Goal: Task Accomplishment & Management: Manage account settings

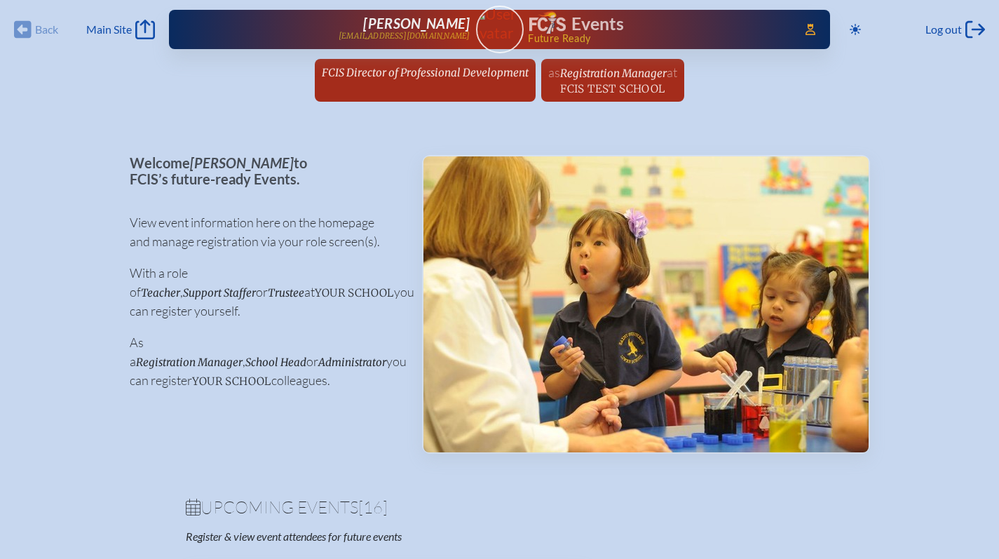
click at [362, 71] on span "FCIS Director of Professional Development" at bounding box center [425, 72] width 207 height 13
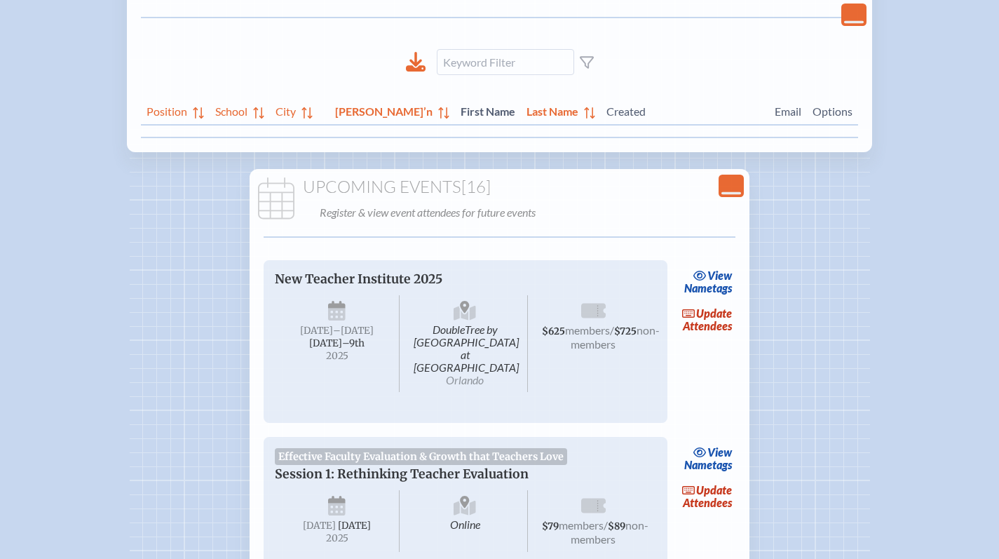
scroll to position [222, 0]
click at [703, 320] on link "update Attendees" at bounding box center [706, 319] width 57 height 32
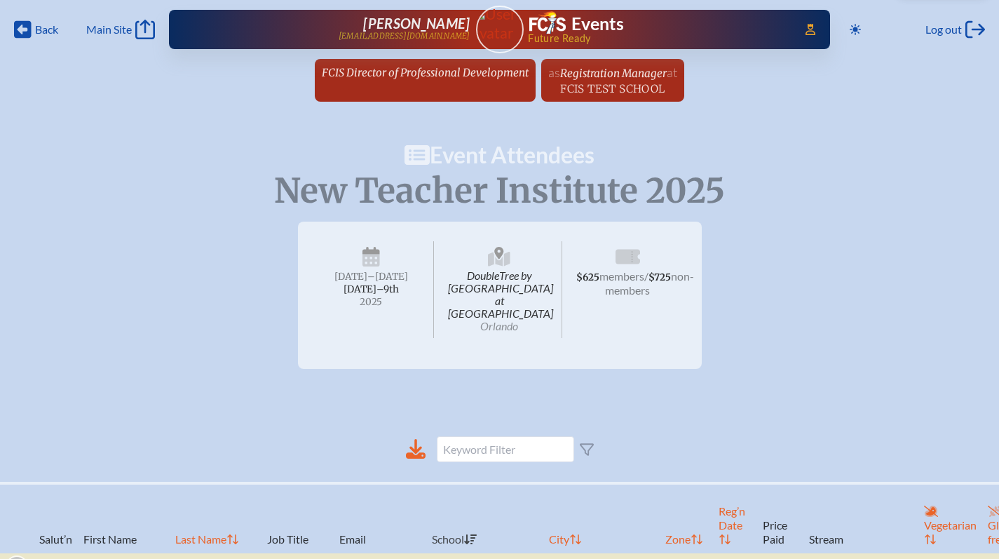
click at [424, 69] on span "FCIS Director of Professional Development" at bounding box center [425, 72] width 207 height 13
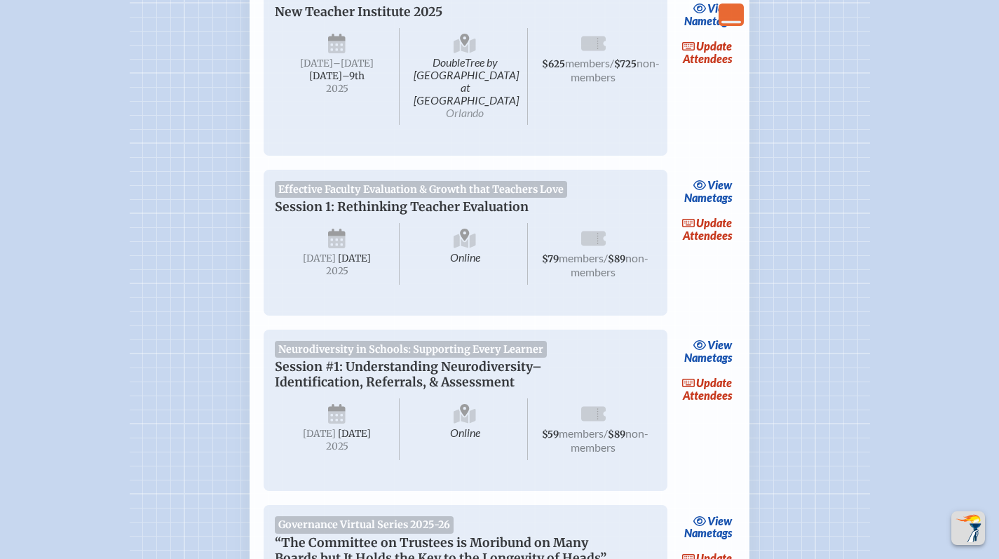
scroll to position [547, 0]
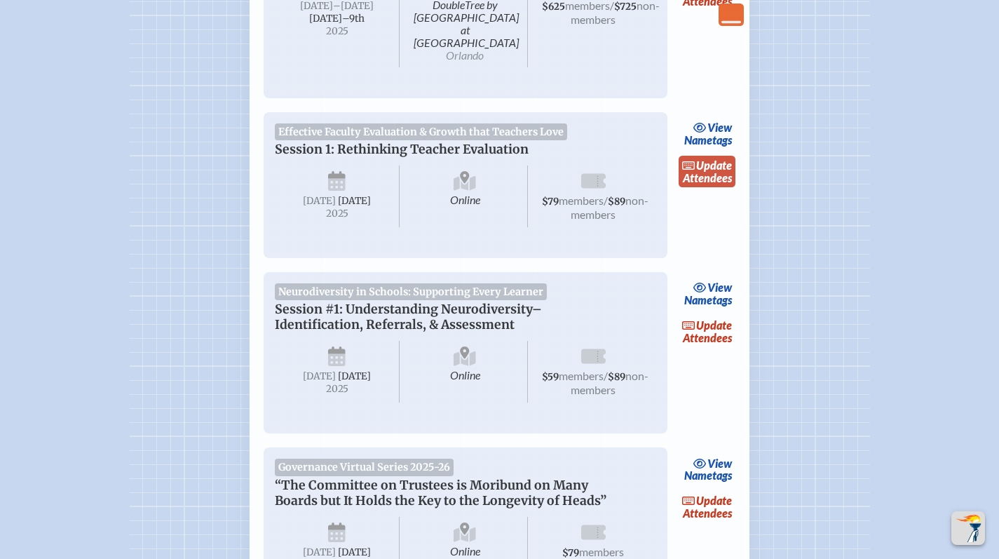
click at [726, 165] on link "update Attendees" at bounding box center [706, 172] width 57 height 32
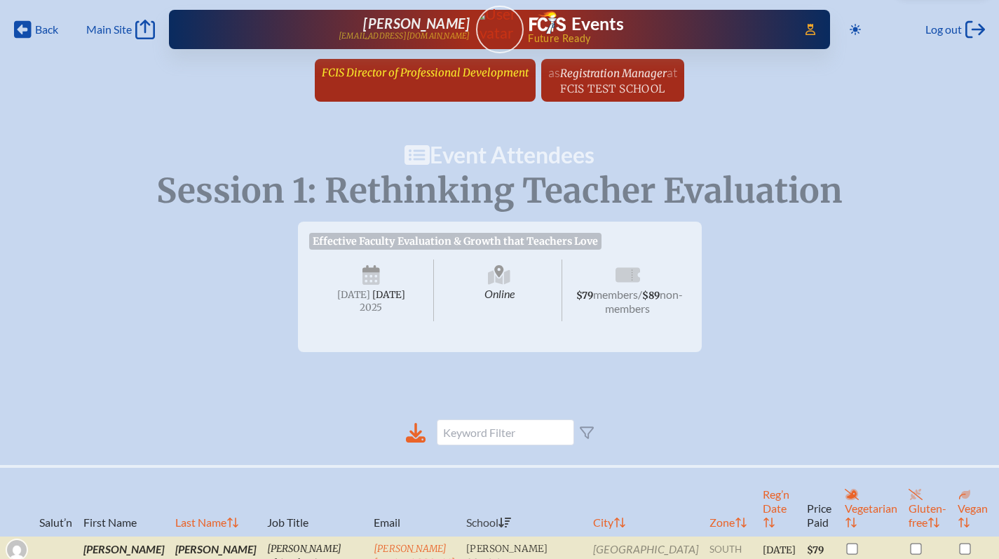
click at [446, 66] on span "FCIS Director of Professional Development" at bounding box center [425, 72] width 207 height 13
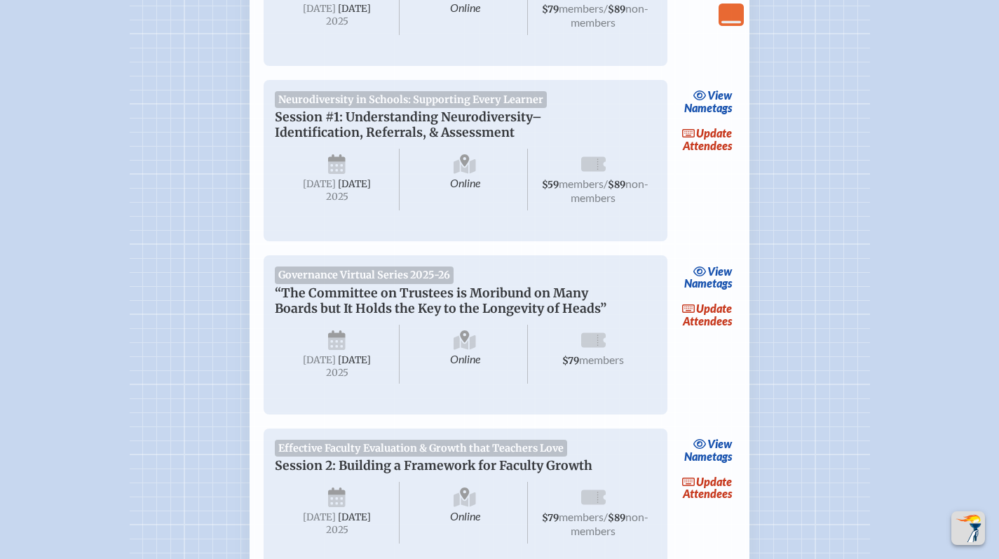
scroll to position [740, 0]
click at [712, 144] on link "update Attendees" at bounding box center [706, 138] width 57 height 32
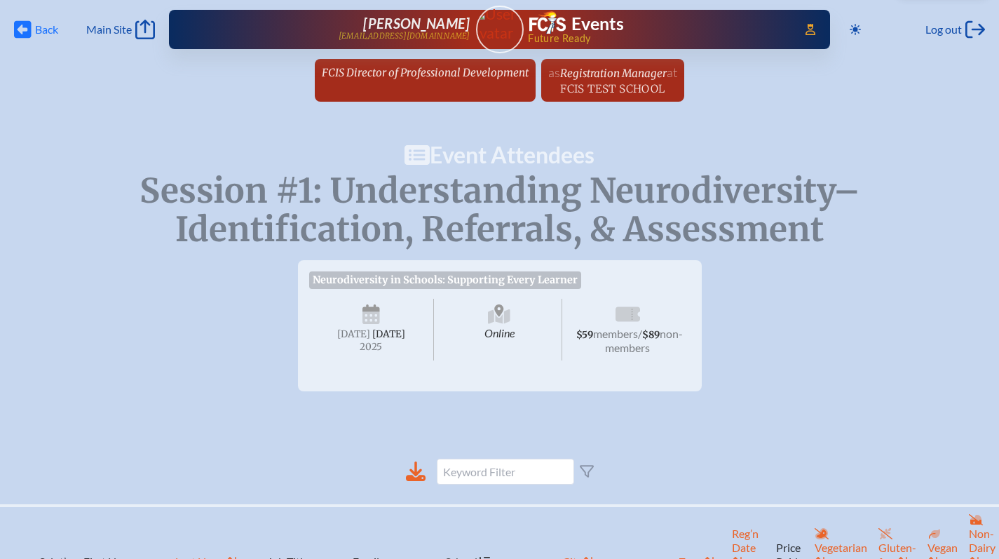
click at [35, 30] on span "Back" at bounding box center [46, 29] width 23 height 14
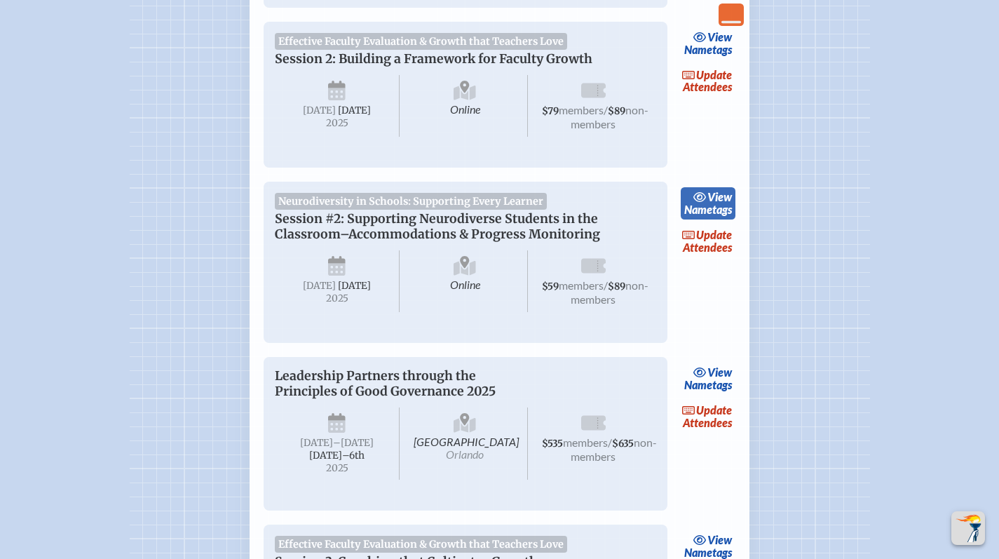
scroll to position [1150, 0]
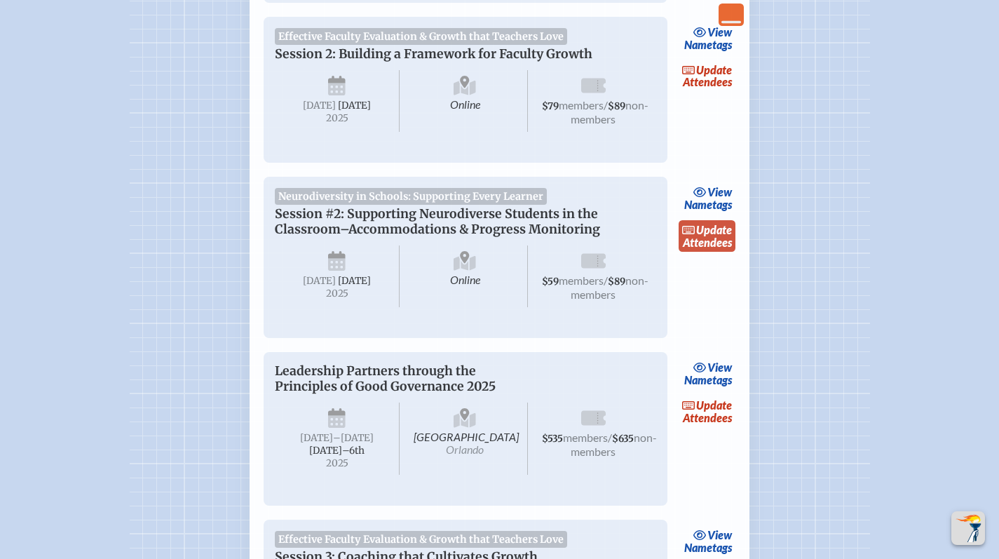
click at [723, 252] on link "update Attendees" at bounding box center [706, 236] width 57 height 32
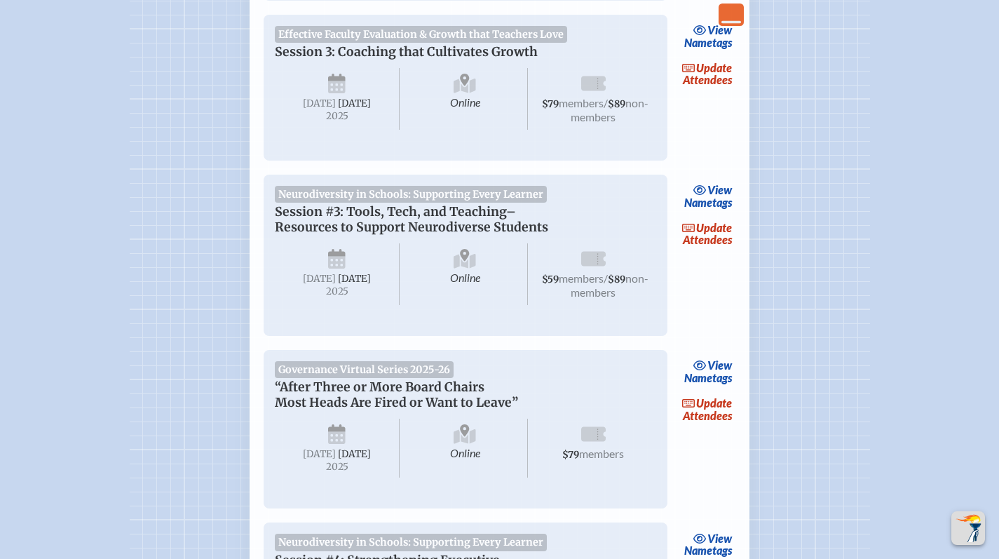
scroll to position [1662, 0]
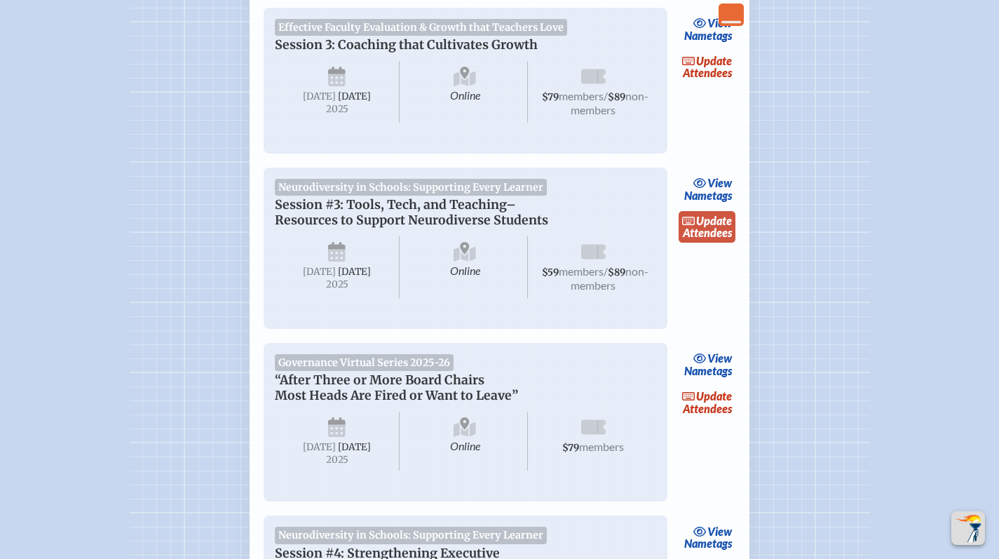
click at [711, 243] on link "update Attendees" at bounding box center [706, 227] width 57 height 32
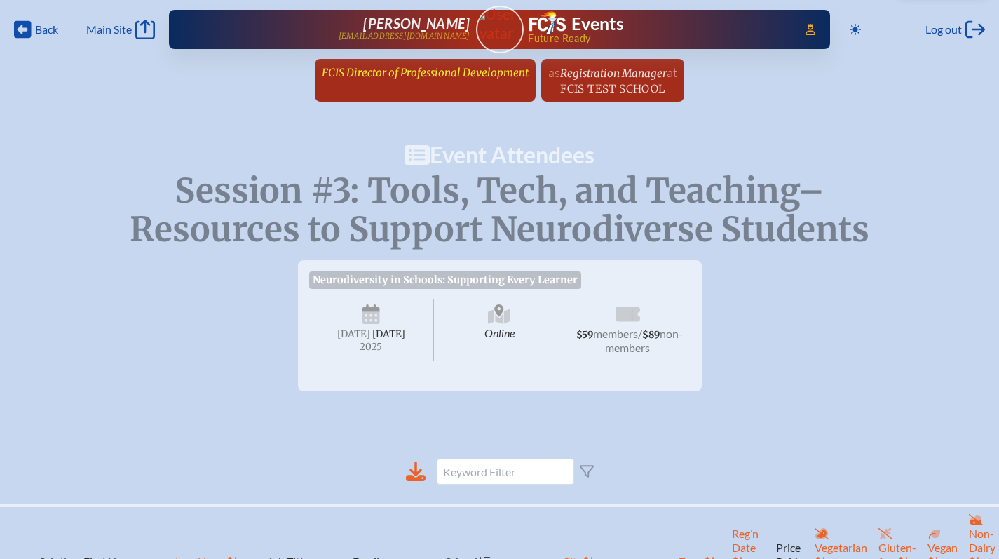
click at [357, 74] on span "FCIS Director of Professional Development" at bounding box center [425, 72] width 207 height 13
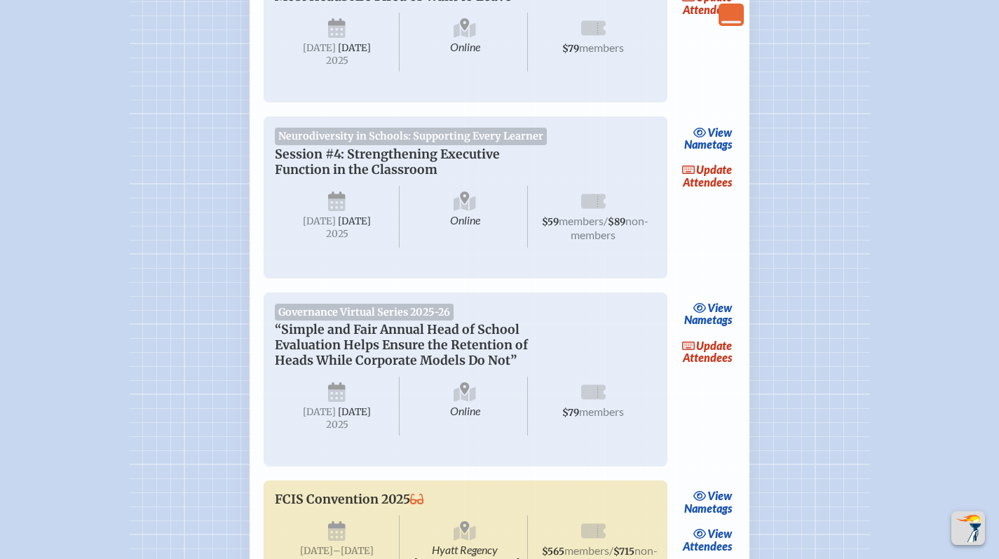
scroll to position [2081, 0]
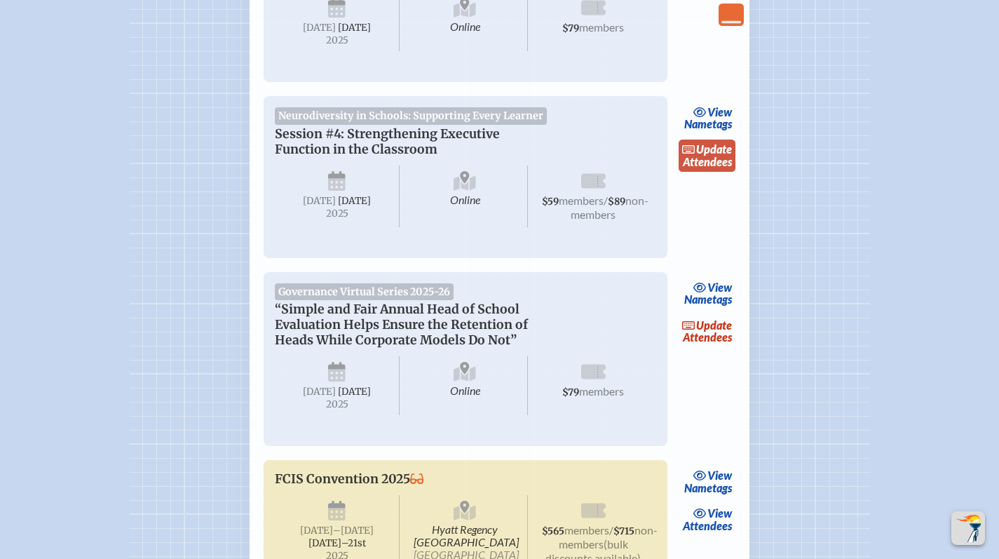
click at [701, 172] on link "update Attendees" at bounding box center [706, 155] width 57 height 32
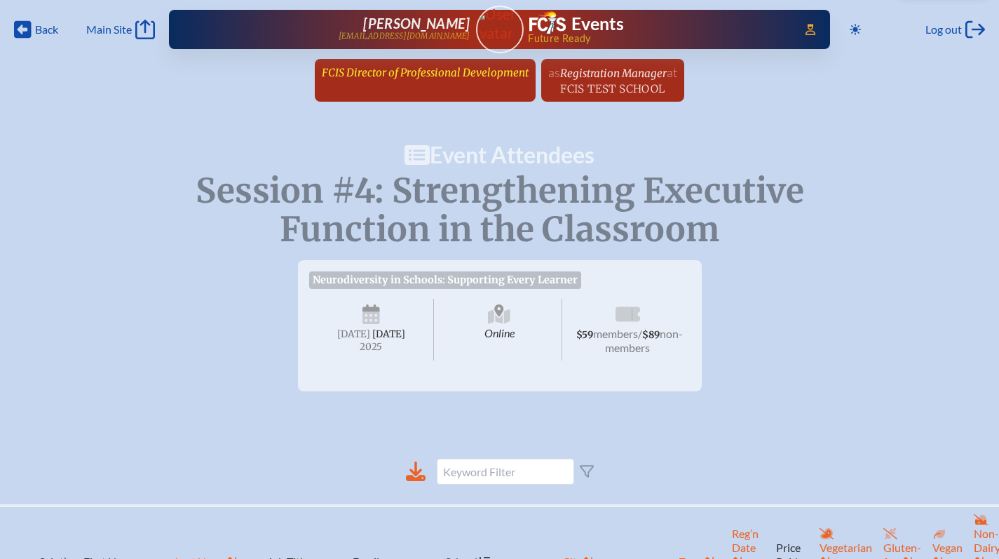
click at [427, 81] on link "FCIS Director of Professional Development since [DATE]" at bounding box center [425, 72] width 218 height 27
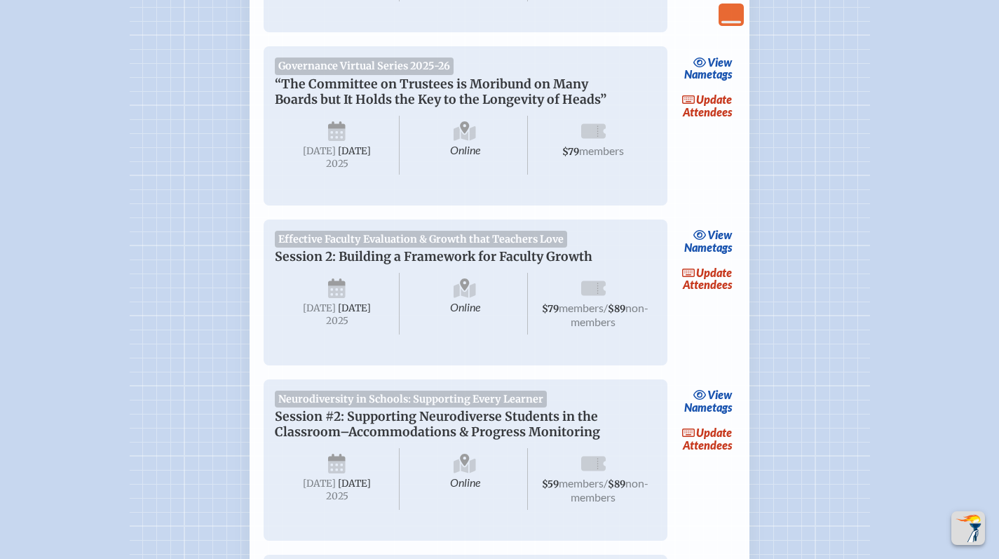
scroll to position [945, 0]
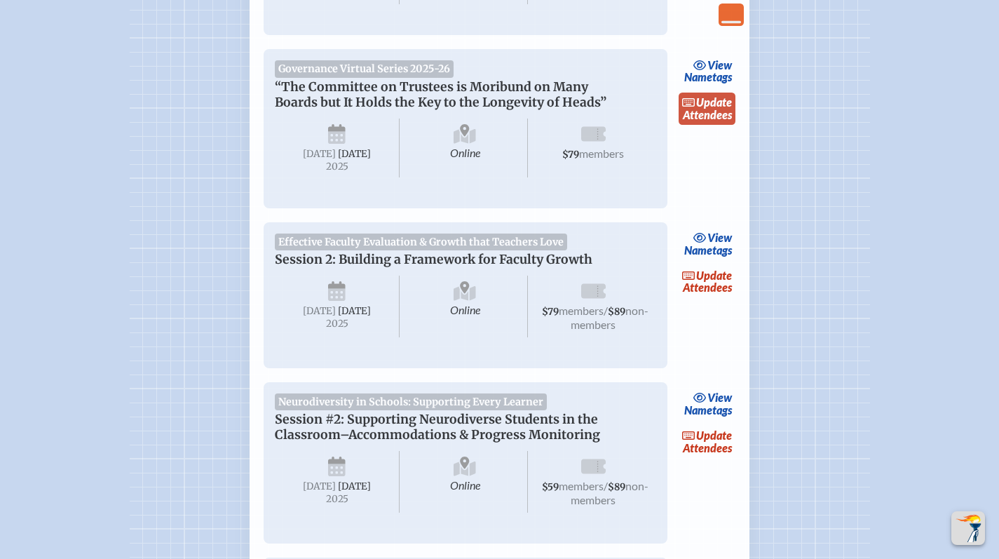
click at [702, 117] on link "update Attendees" at bounding box center [706, 109] width 57 height 32
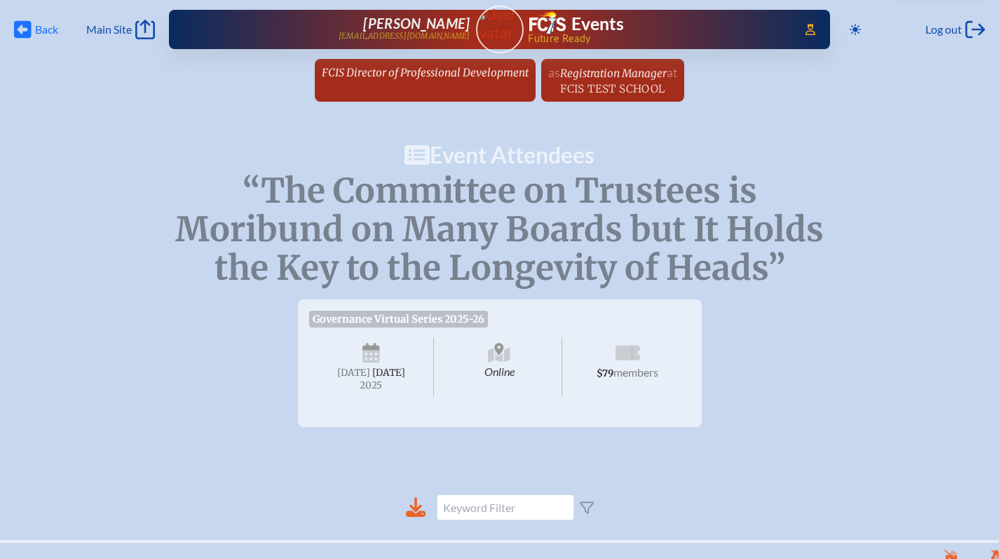
click at [36, 24] on span "Back" at bounding box center [46, 29] width 23 height 14
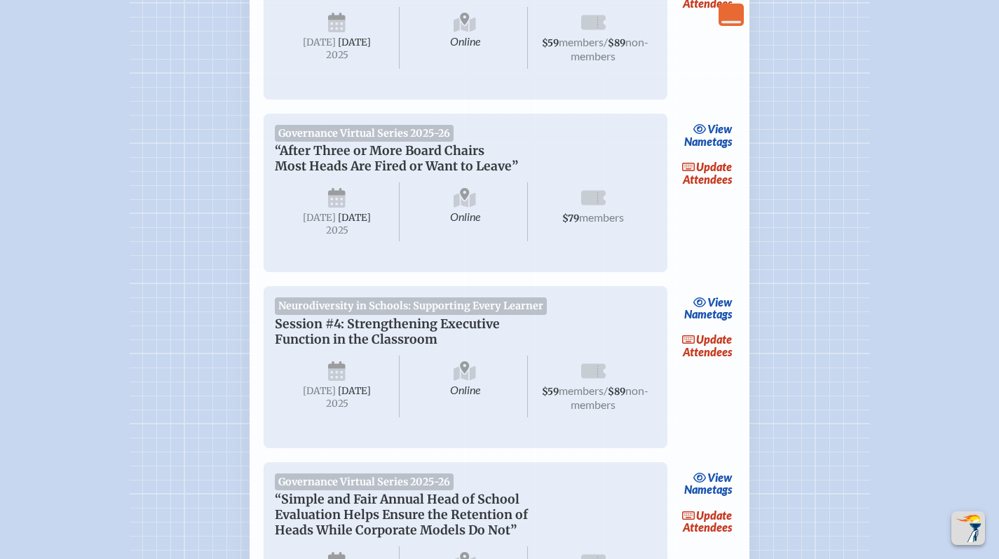
scroll to position [1967, 0]
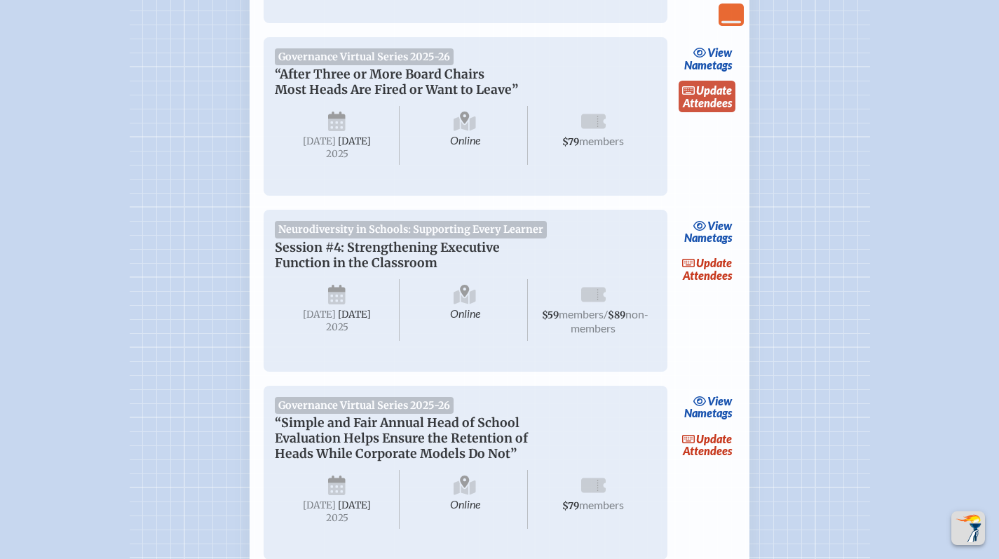
click at [725, 97] on span "update" at bounding box center [714, 89] width 36 height 13
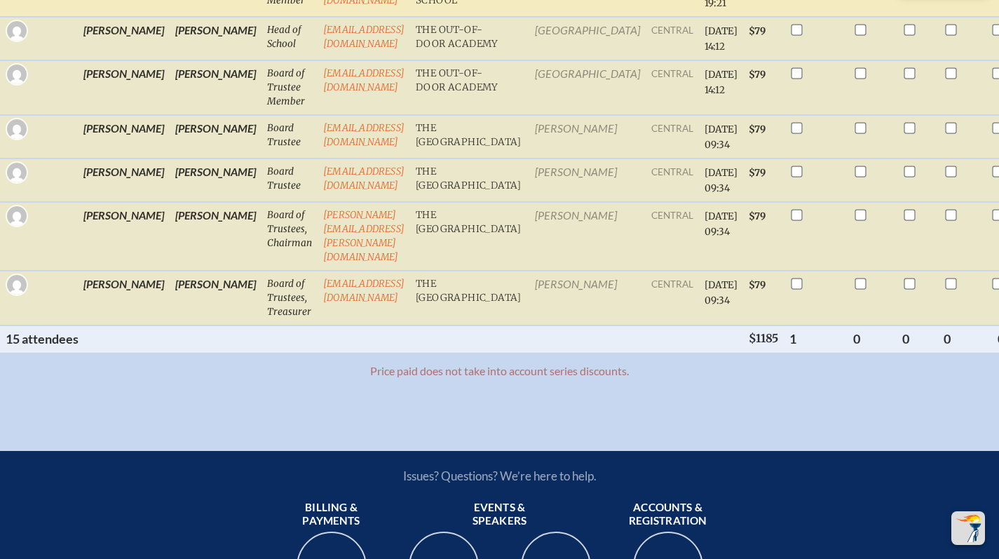
scroll to position [1056, 0]
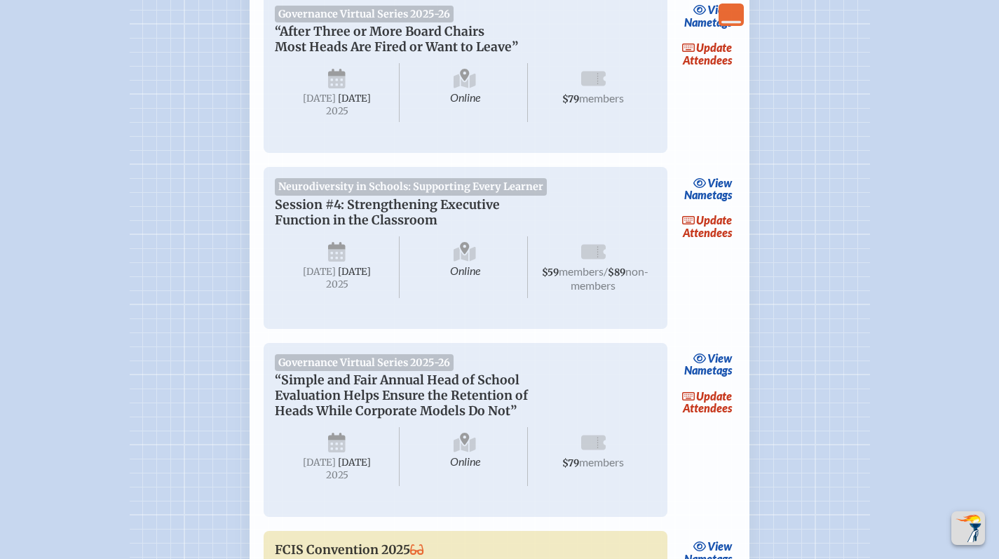
scroll to position [1998, 0]
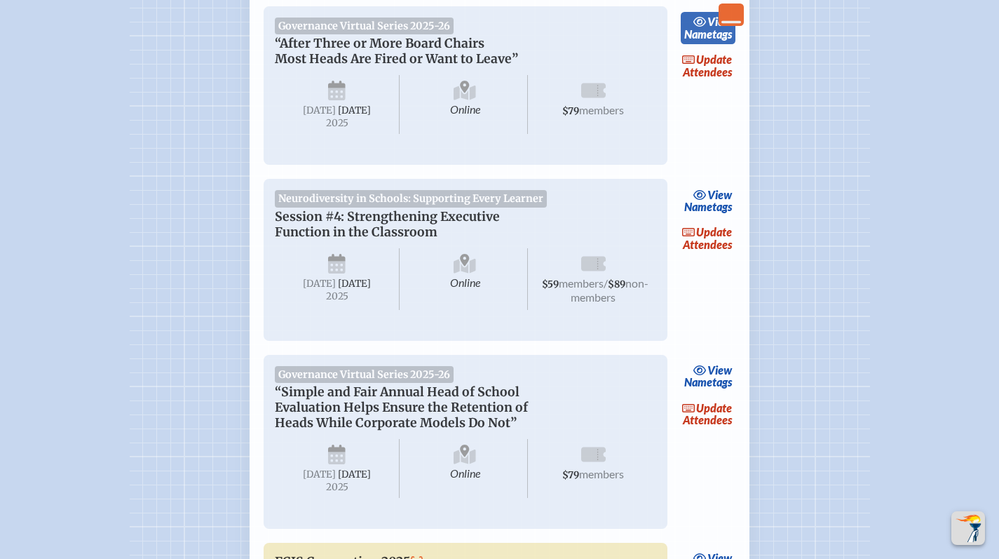
click at [704, 27] on icon at bounding box center [700, 21] width 14 height 11
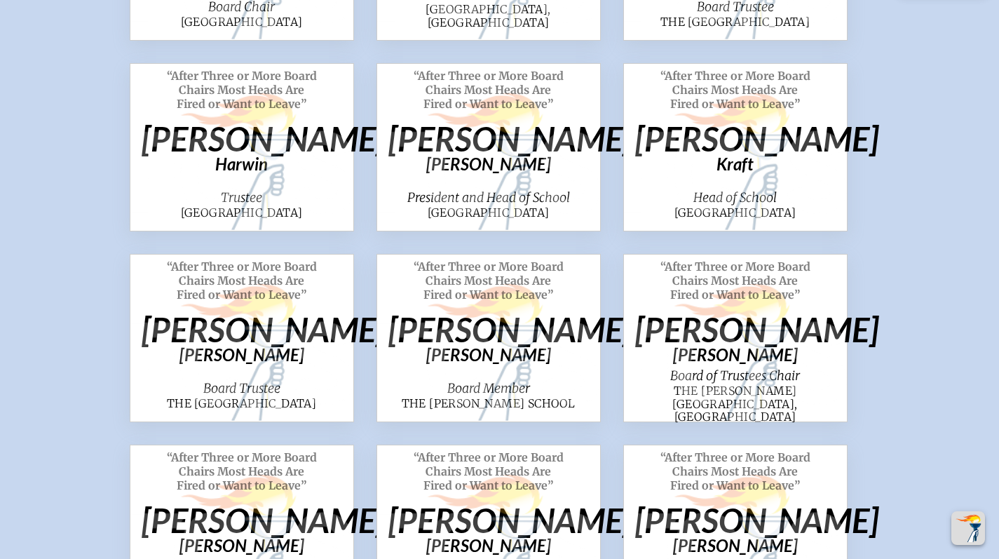
scroll to position [596, 0]
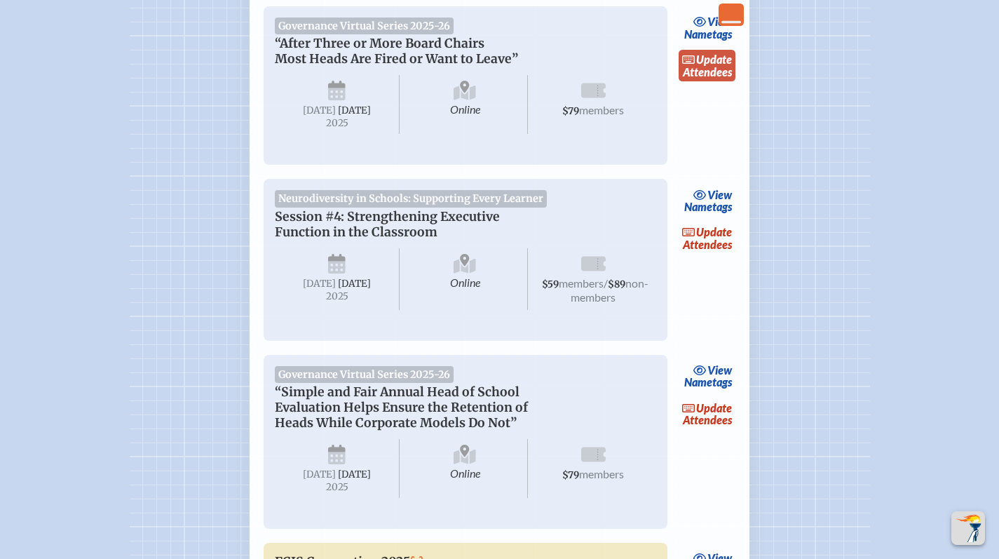
click at [707, 82] on link "update Attendees" at bounding box center [706, 66] width 57 height 32
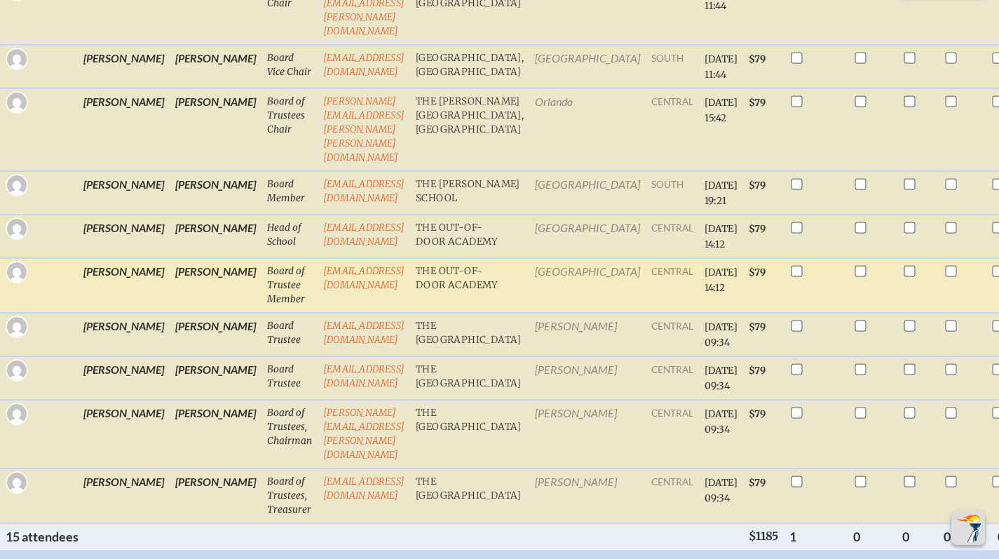
scroll to position [858, 0]
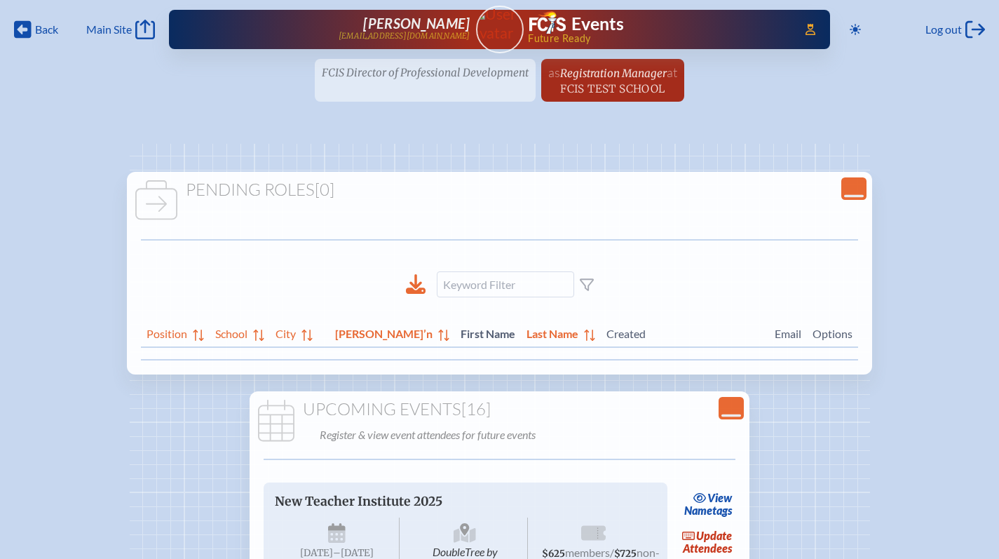
click at [427, 76] on ul "FCIS Director of Professional Development since [DATE] as Registration Manager …" at bounding box center [499, 84] width 999 height 51
click at [427, 71] on ul "FCIS Director of Professional Development since [DATE] as Registration Manager …" at bounding box center [499, 84] width 999 height 51
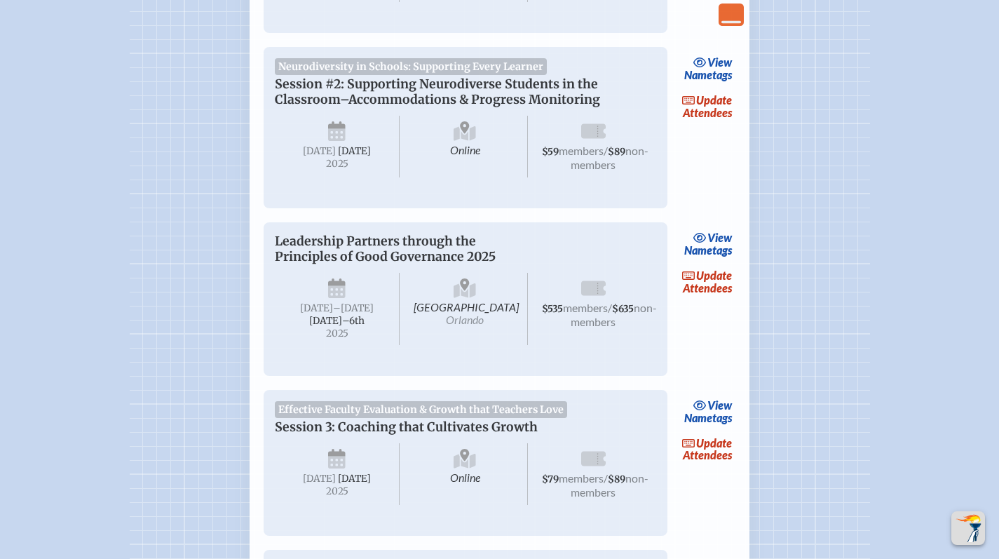
scroll to position [1336, 0]
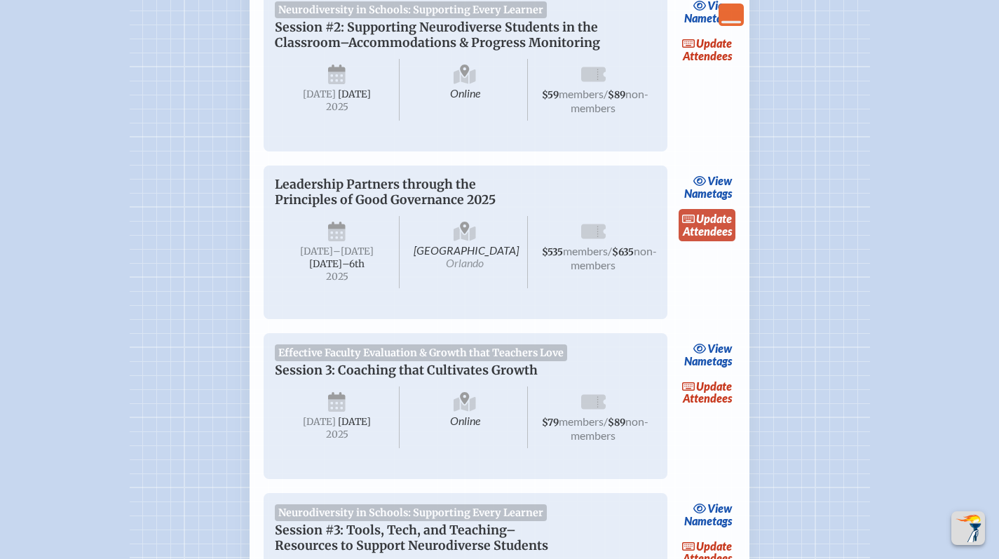
click at [709, 225] on span "update" at bounding box center [714, 218] width 36 height 13
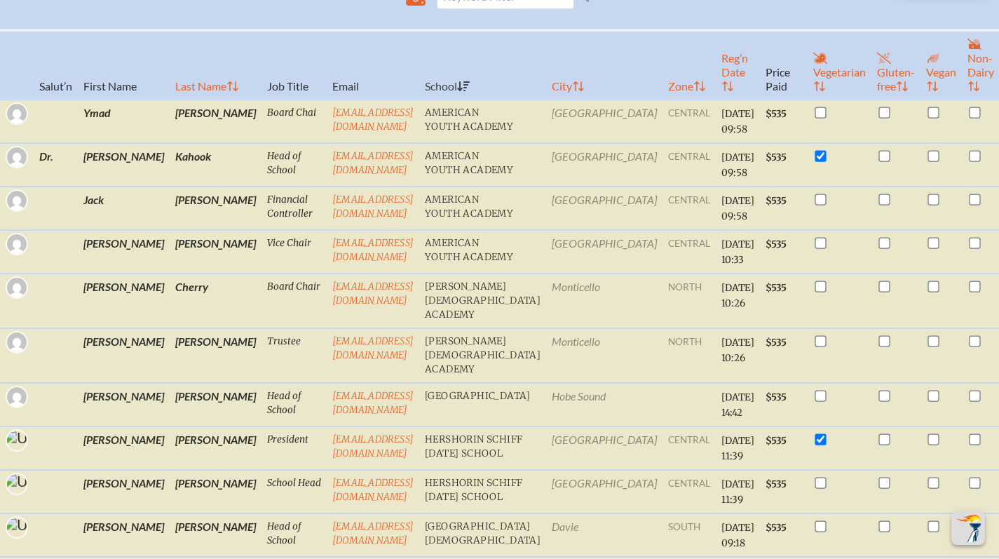
scroll to position [467, 0]
click at [715, 92] on th "Reg’n Date" at bounding box center [737, 64] width 44 height 69
checkbox input "false"
checkbox input "true"
checkbox input "false"
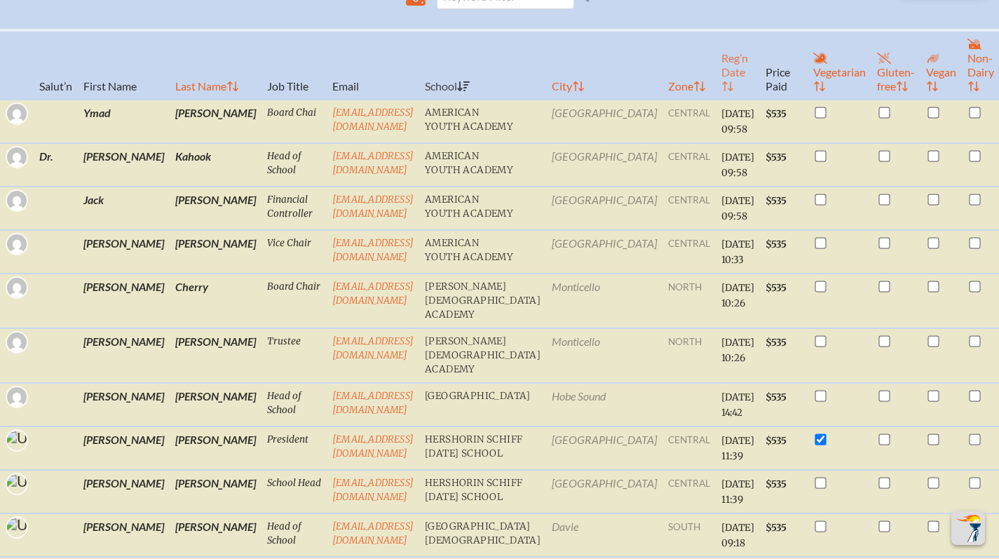
checkbox input "true"
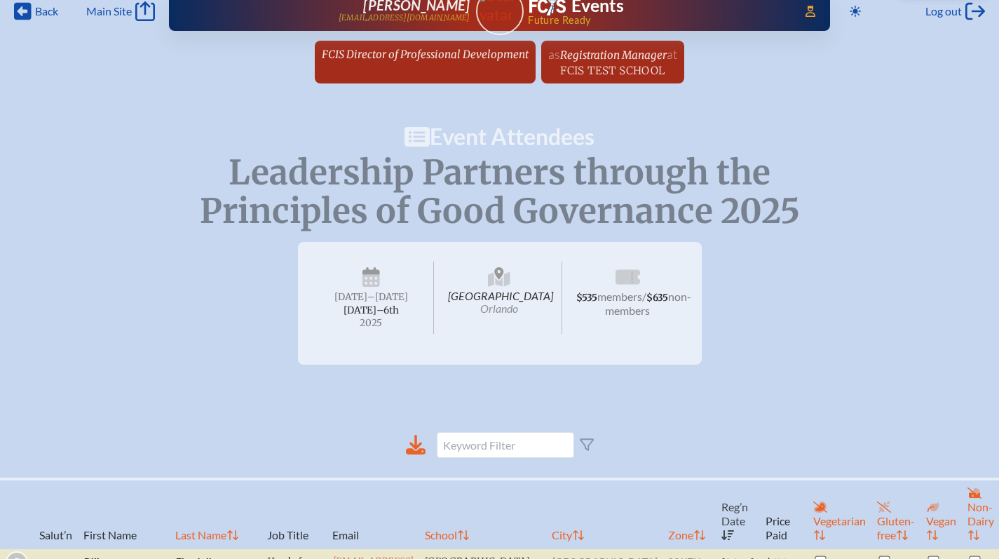
scroll to position [0, 0]
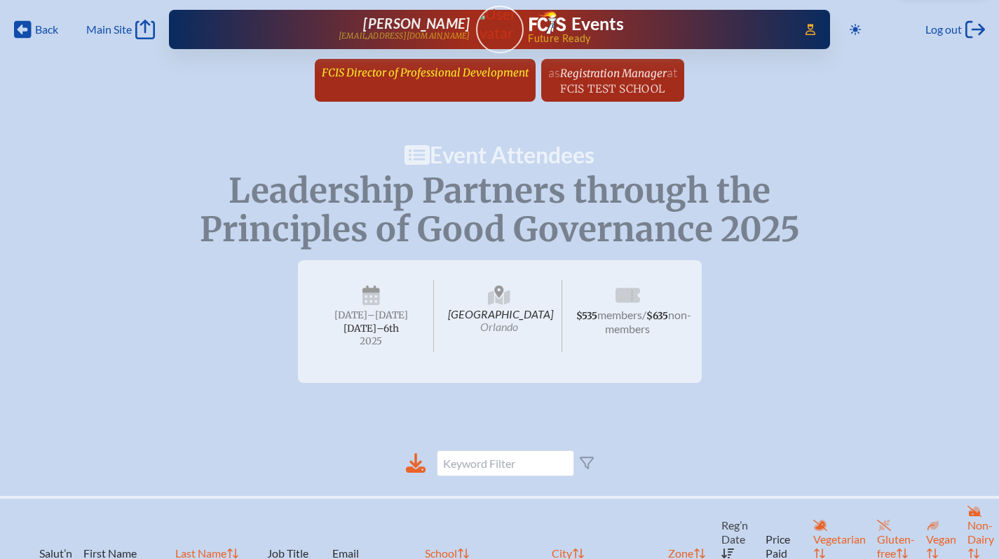
click at [414, 81] on link "FCIS Director of Professional Development since [DATE]" at bounding box center [425, 72] width 218 height 27
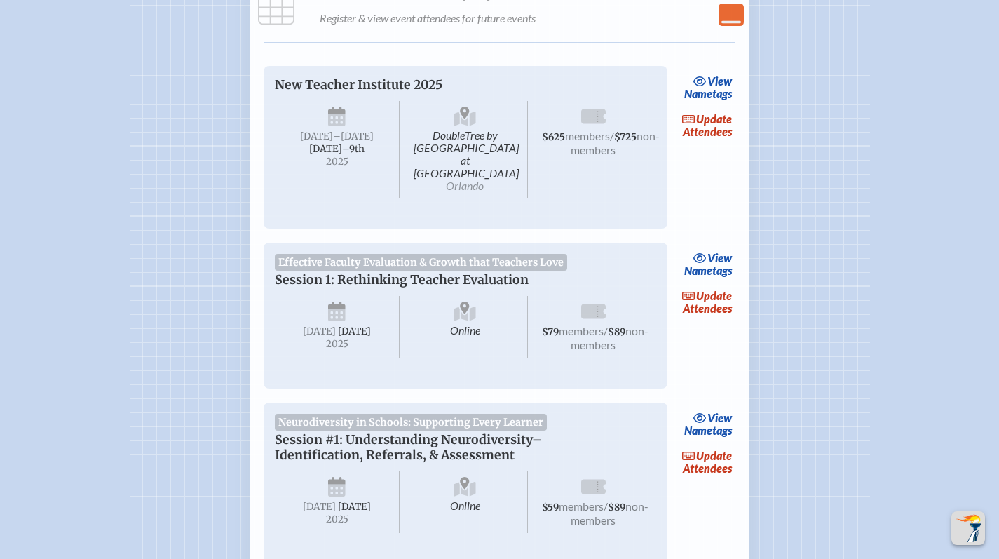
scroll to position [615, 0]
